Goal: Task Accomplishment & Management: Manage account settings

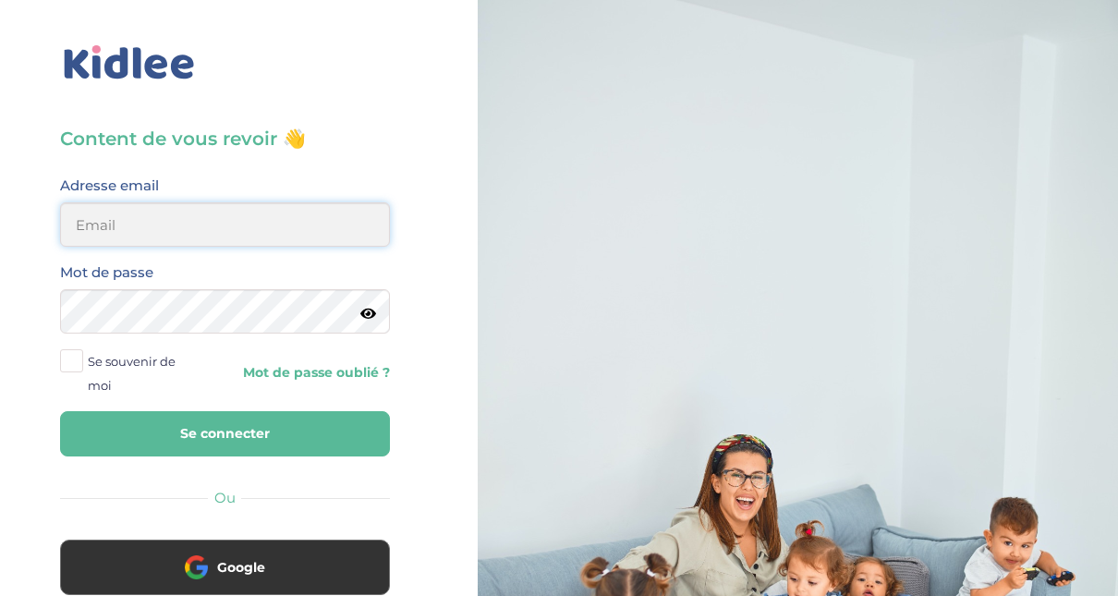
type input "adjoba.hoimian@gmail.com"
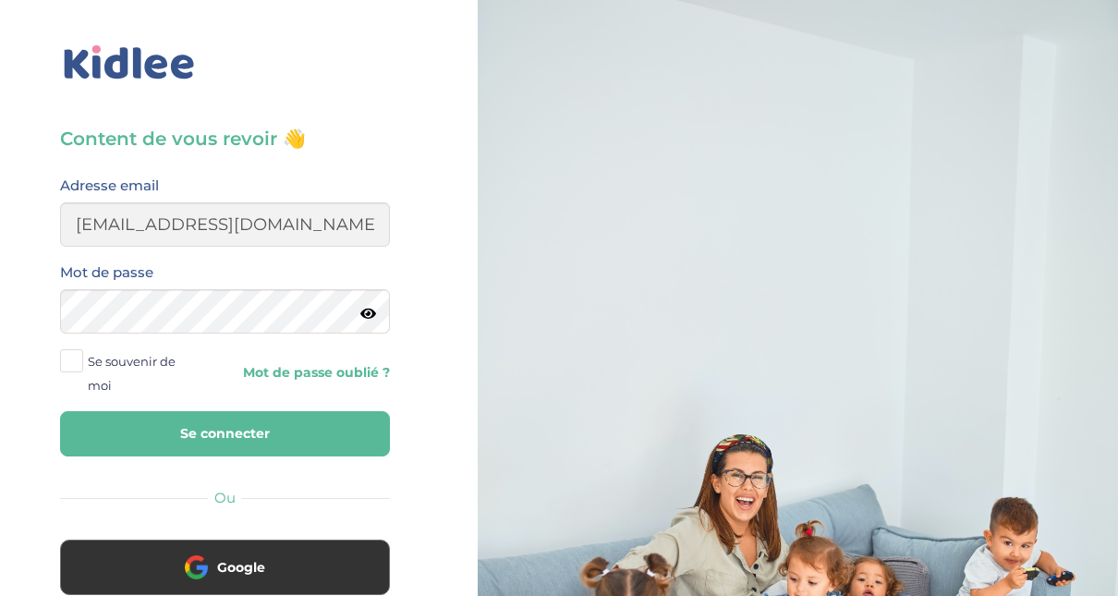
click at [185, 441] on button "Se connecter" at bounding box center [225, 433] width 330 height 45
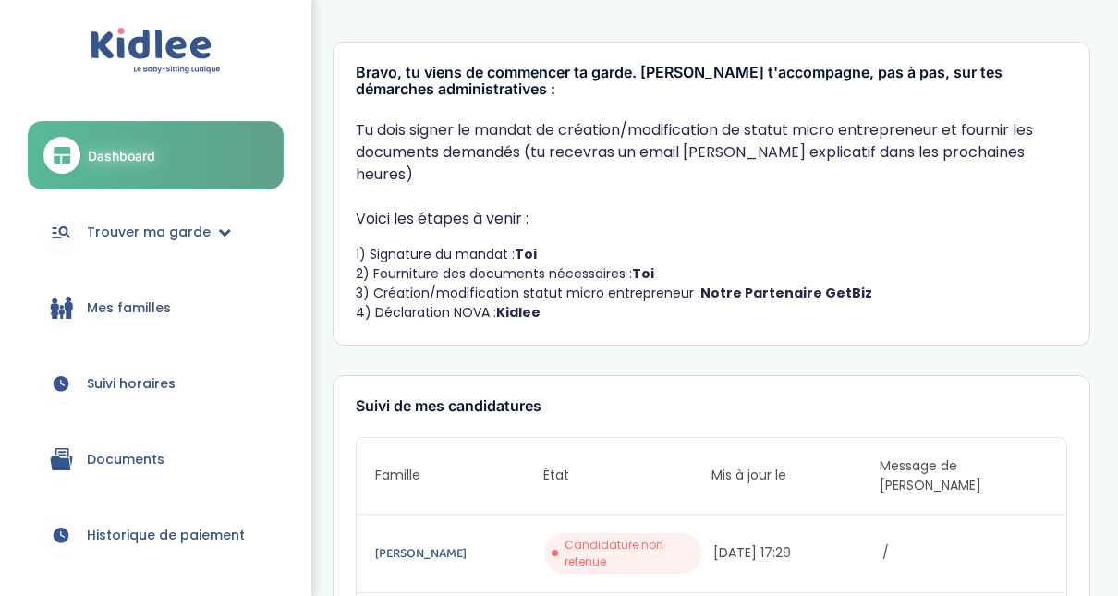
click at [184, 536] on span "Historique de paiement" at bounding box center [166, 535] width 158 height 19
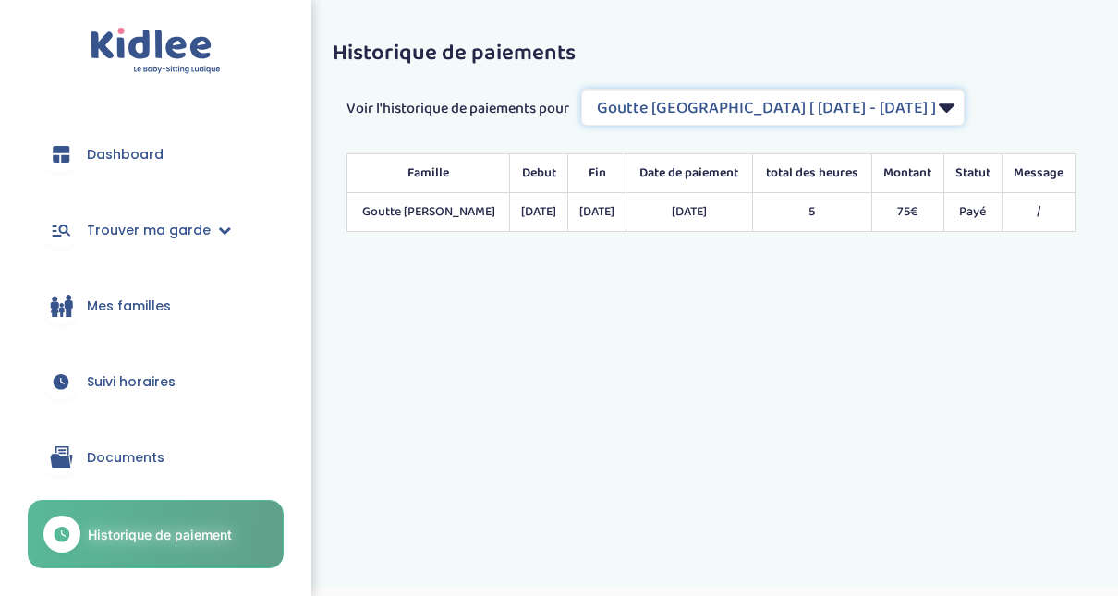
click at [957, 123] on select "Filtrer par Contrat Goutte Florence [ 2025-09-24 - 2026-07-04 ] Leyne Mory Clém…" at bounding box center [773, 107] width 384 height 37
click at [583, 89] on select "Filtrer par Contrat Goutte Florence [ 2025-09-24 - 2026-07-04 ] Leyne Mory Clém…" at bounding box center [773, 107] width 384 height 37
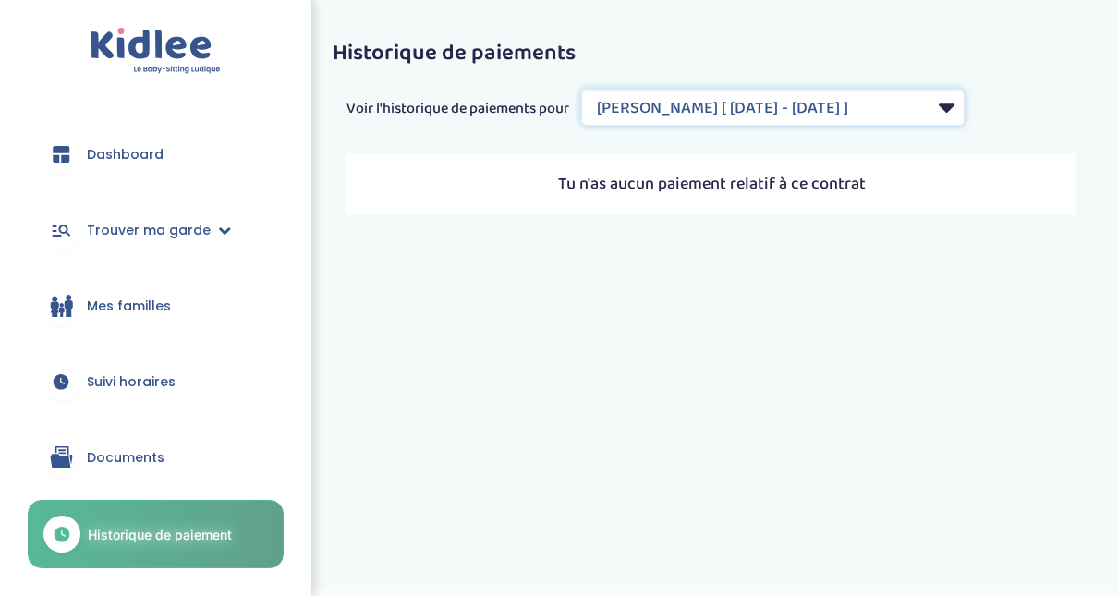
click at [927, 109] on select "Filtrer par Contrat Goutte Florence [ 2025-09-24 - 2026-07-04 ] Leyne Mory Clém…" at bounding box center [773, 107] width 384 height 37
select select "2137"
click at [583, 89] on select "Filtrer par Contrat Goutte Florence [ 2025-09-24 - 2026-07-04 ] Leyne Mory Clém…" at bounding box center [773, 107] width 384 height 37
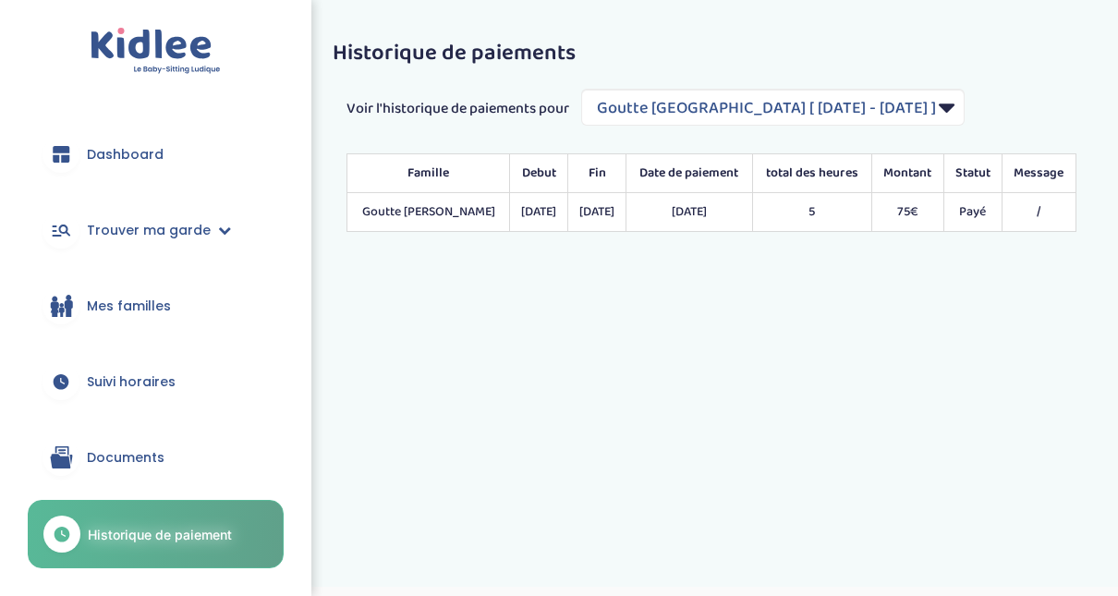
click at [148, 379] on span "Suivi horaires" at bounding box center [131, 381] width 89 height 19
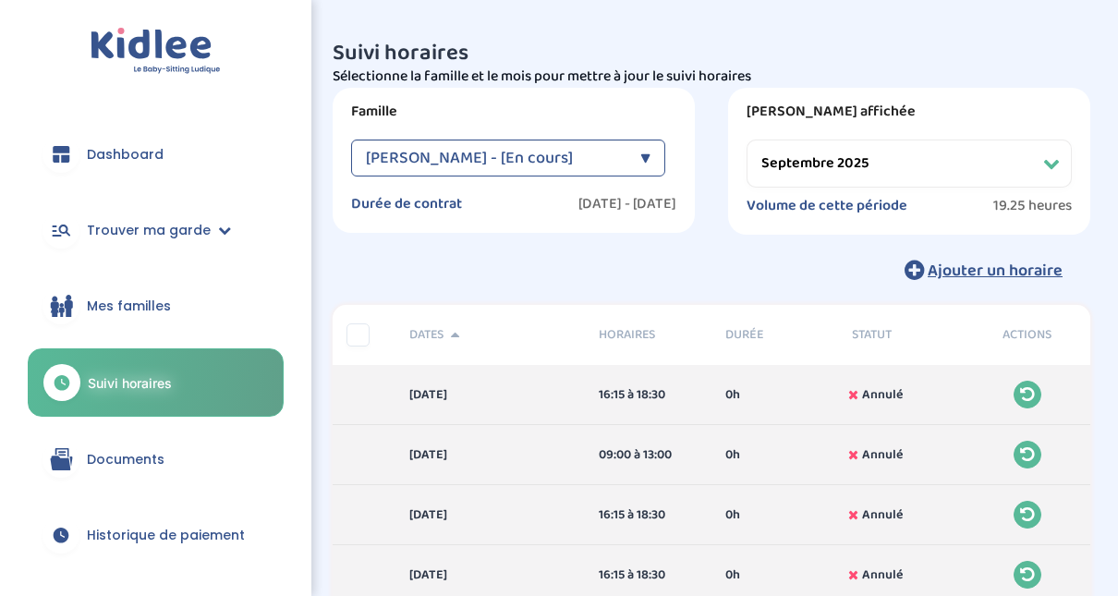
select select "septembre 2025"
click at [90, 542] on span "Historique de paiement" at bounding box center [166, 535] width 158 height 19
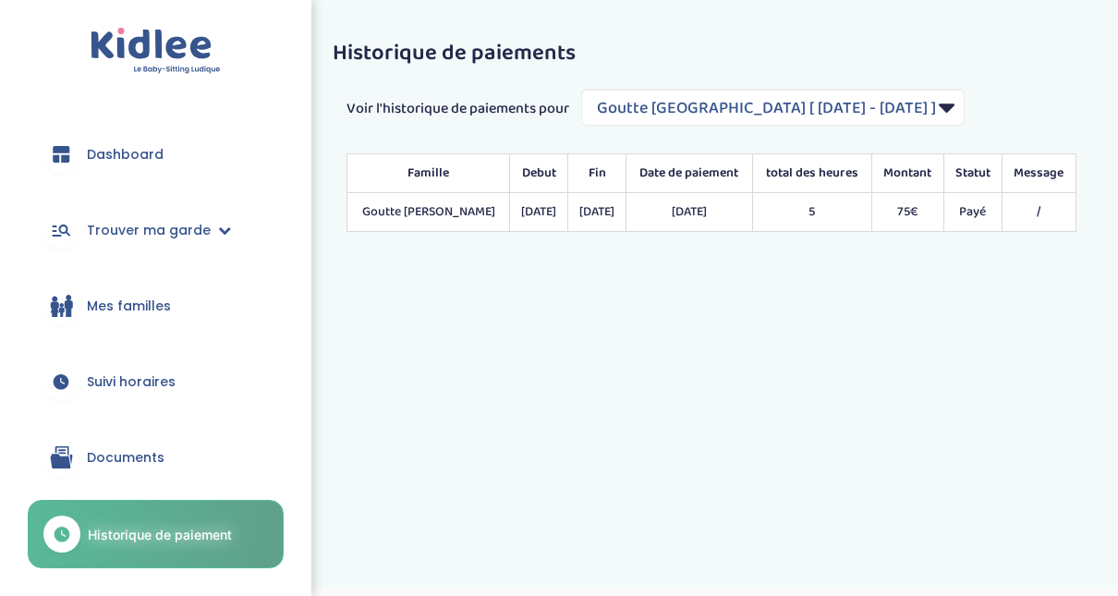
select select "2137"
click at [104, 477] on link "Documents" at bounding box center [156, 457] width 256 height 67
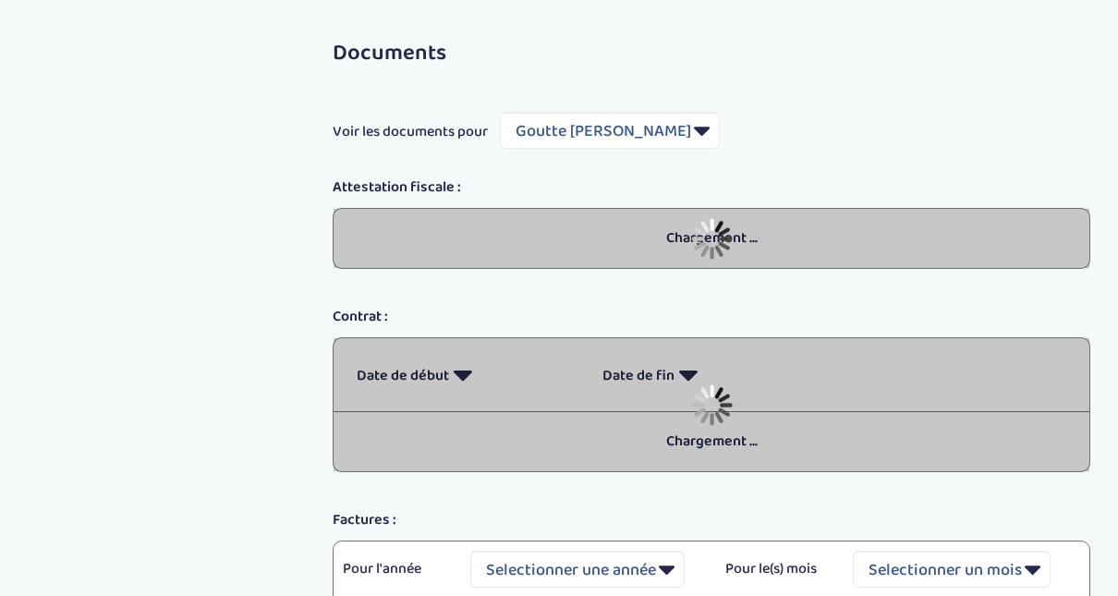
select select "5489"
select select "2025"
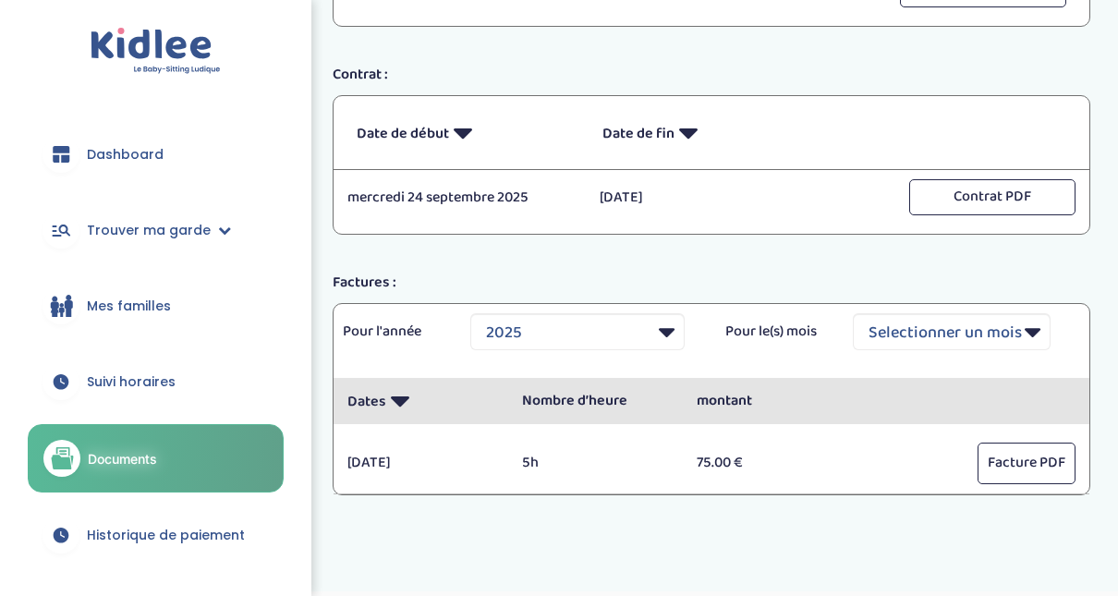
scroll to position [257, 0]
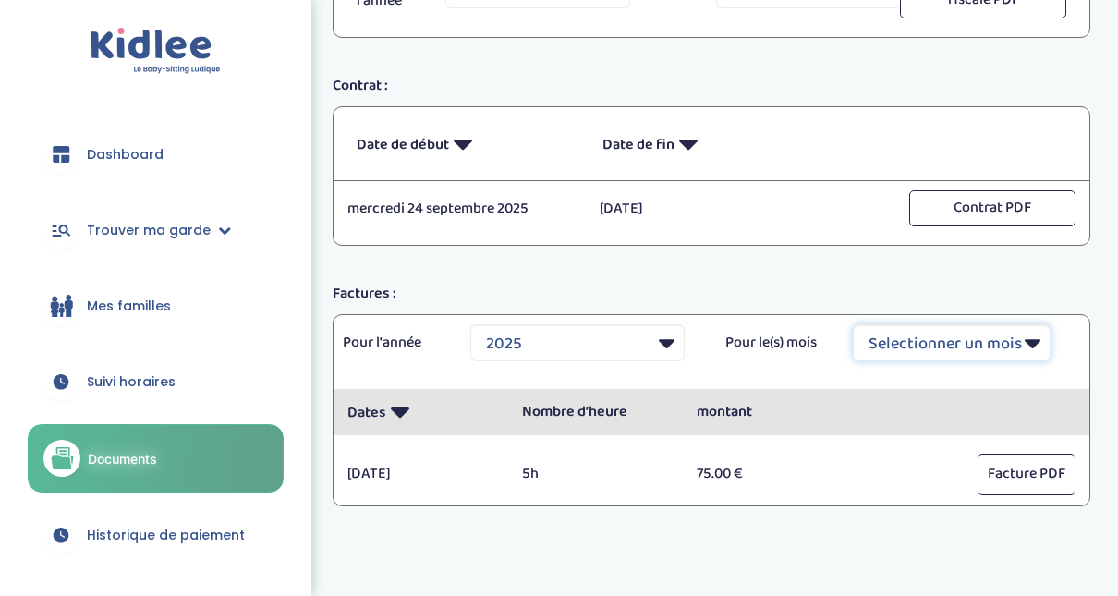
click at [1030, 344] on select "Selectionner un mois Tout Janvier Février Mars Avril Mai Juin Juillet Août Sept…" at bounding box center [952, 342] width 198 height 37
click at [1020, 479] on button "Facture PDF" at bounding box center [1027, 475] width 98 height 42
